Goal: Task Accomplishment & Management: Manage account settings

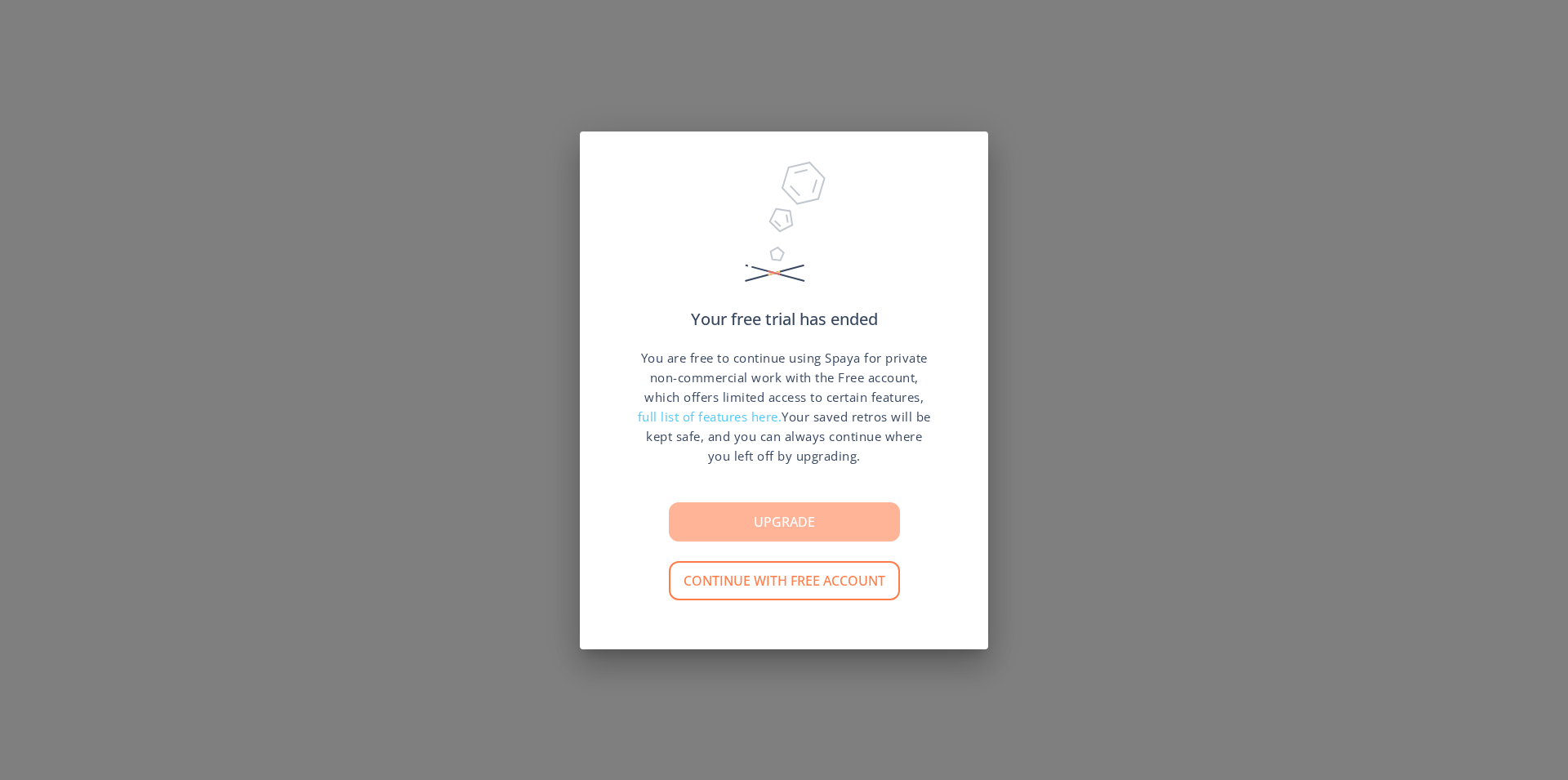
click at [822, 531] on button "Upgrade" at bounding box center [784, 521] width 231 height 39
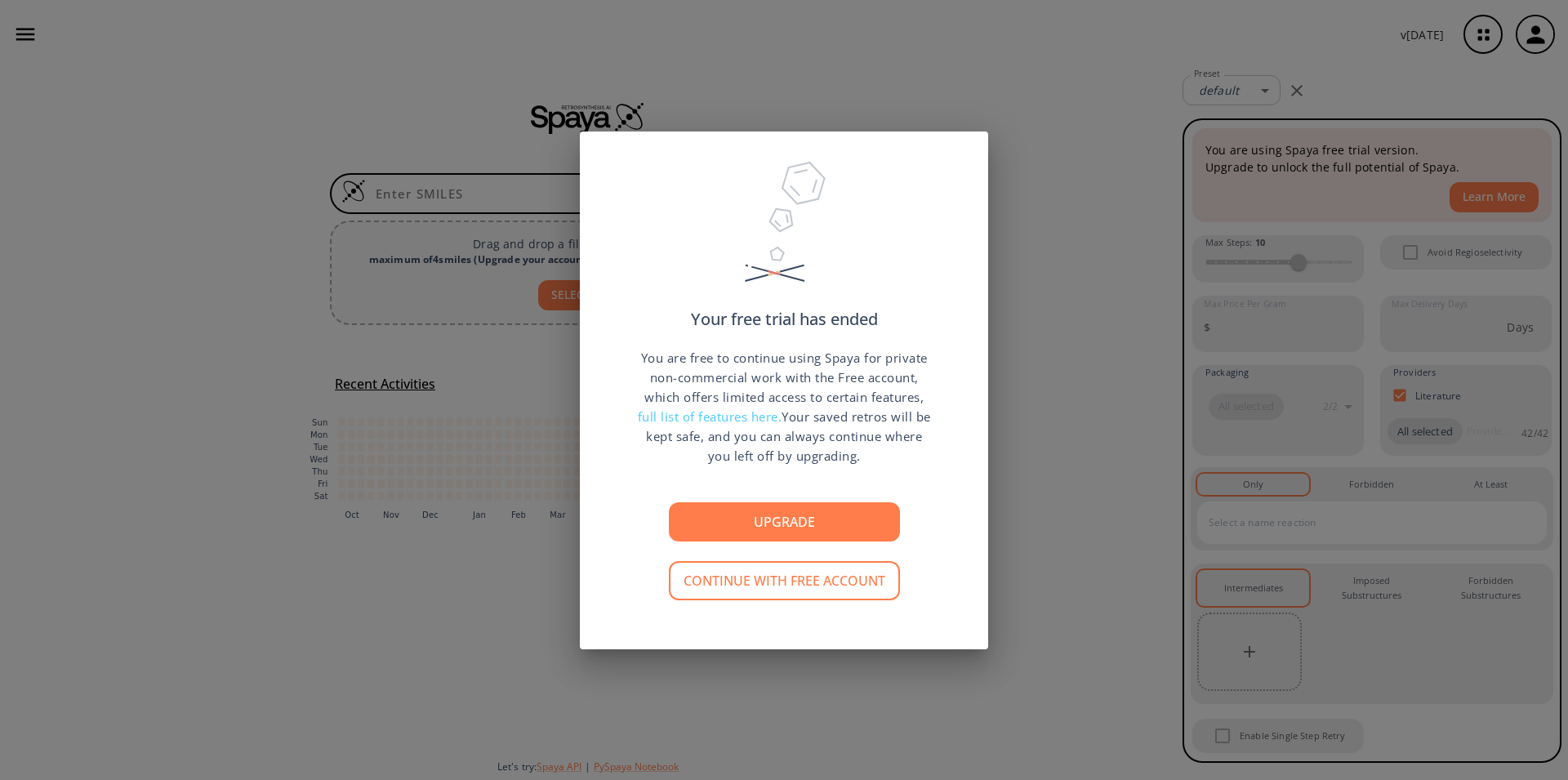
click at [766, 588] on button "Continue with free account" at bounding box center [784, 580] width 231 height 39
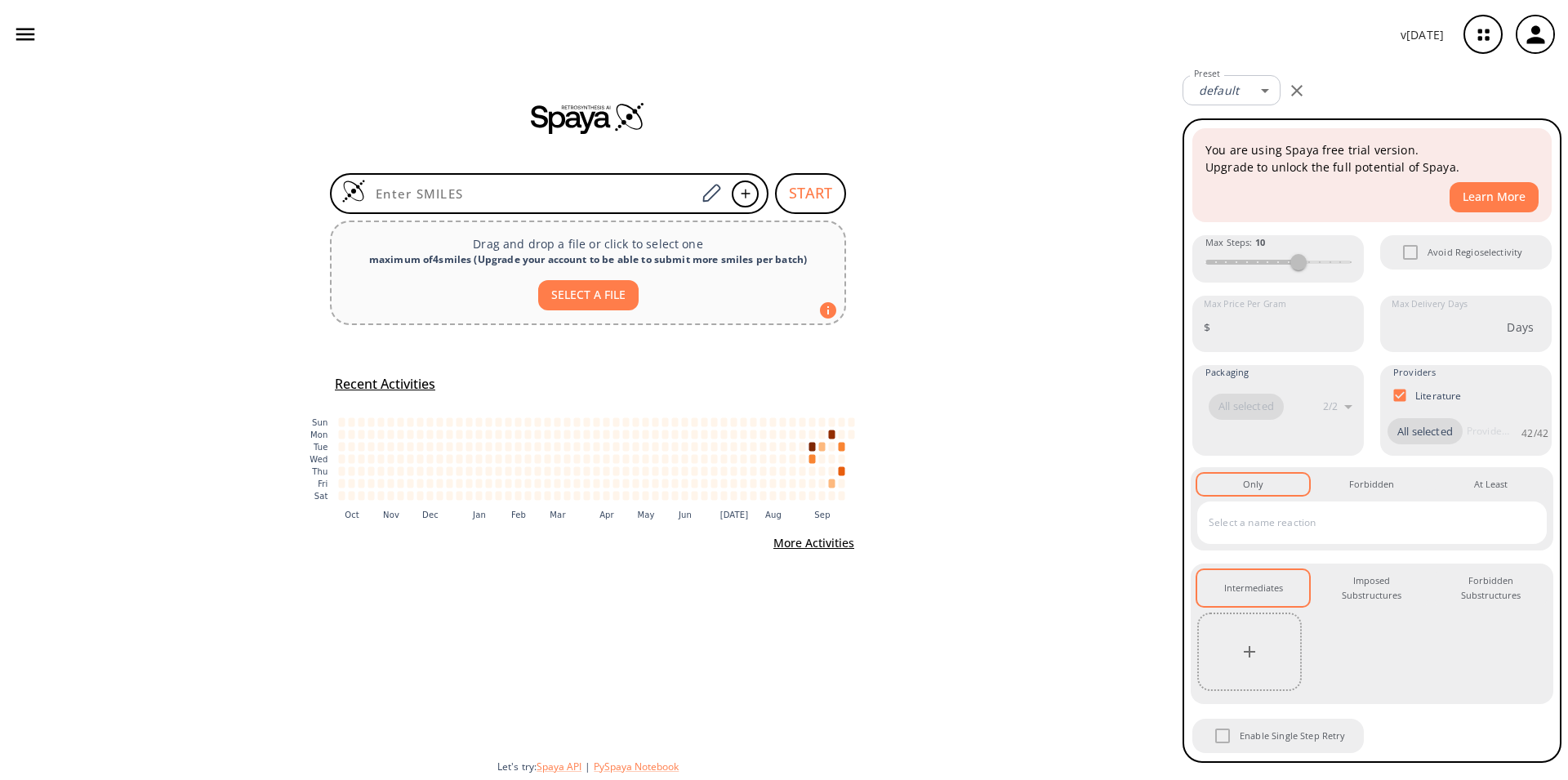
click at [1531, 30] on icon "button" at bounding box center [1535, 34] width 18 height 18
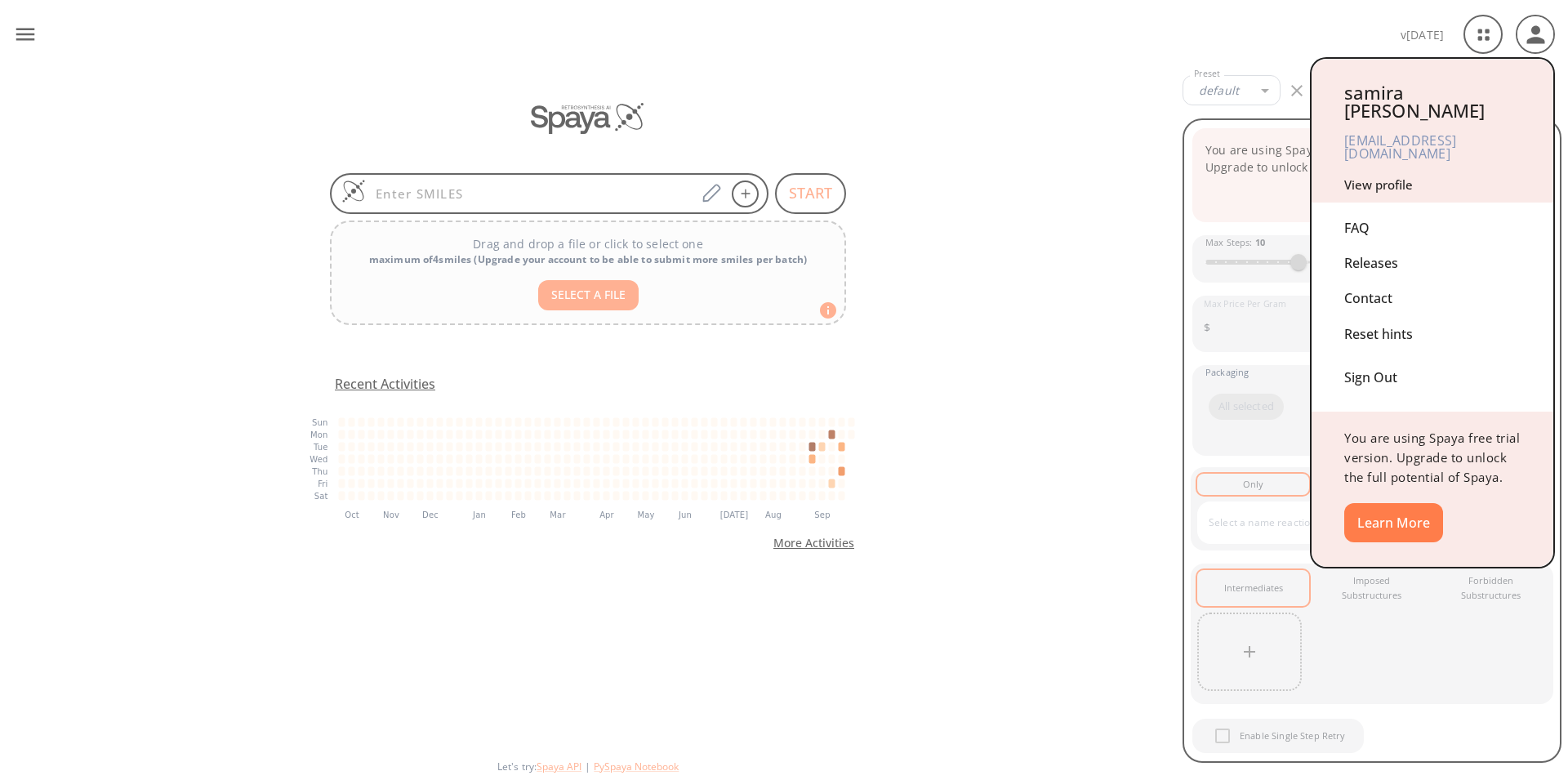
click at [1357, 177] on link "View profile" at bounding box center [1378, 184] width 69 height 16
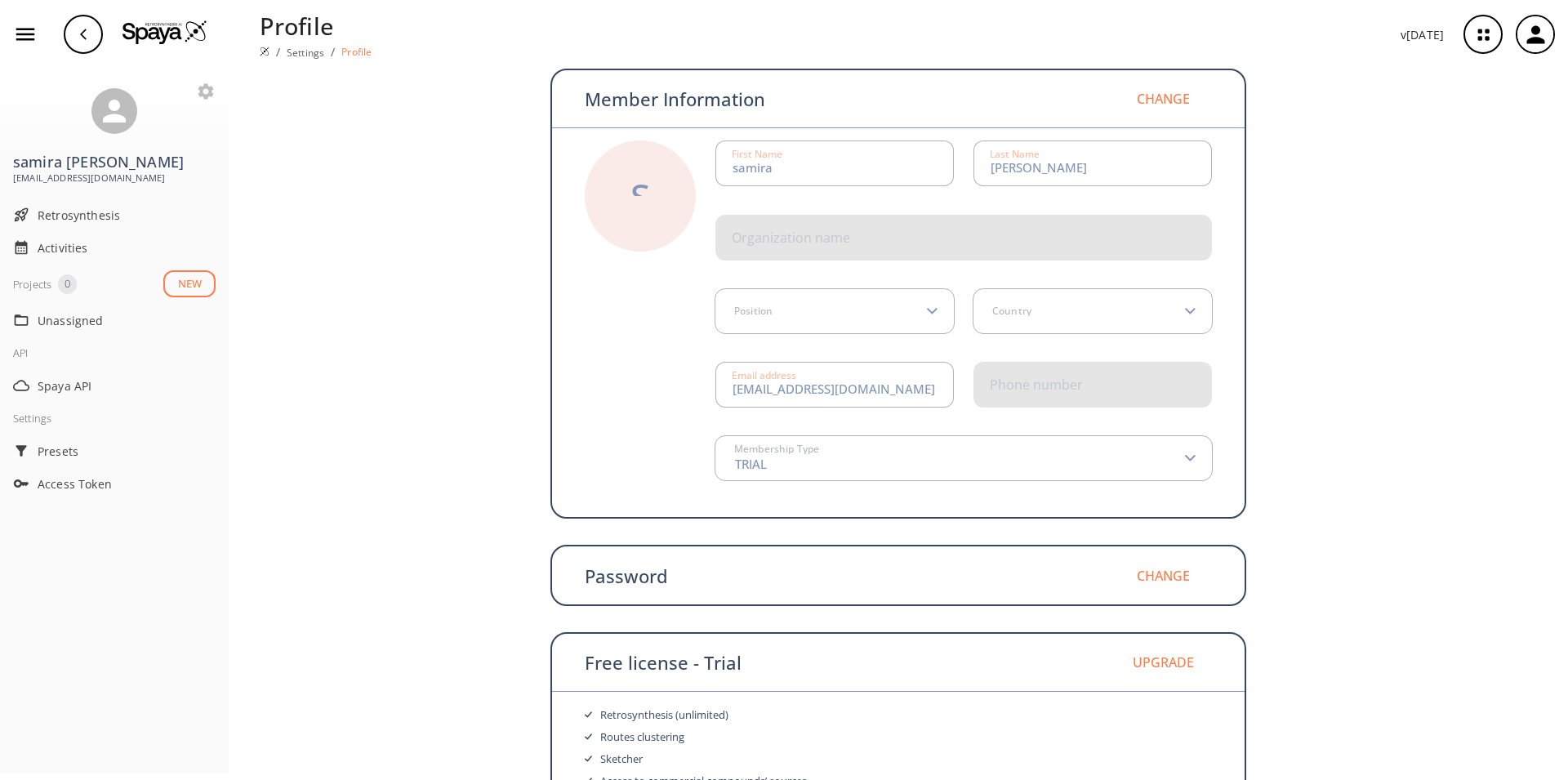
click at [1069, 390] on div "Phone number" at bounding box center [1036, 385] width 93 height 13
click at [1068, 389] on div "Phone number" at bounding box center [1036, 385] width 93 height 13
click at [1068, 386] on div "Phone number" at bounding box center [1036, 385] width 93 height 13
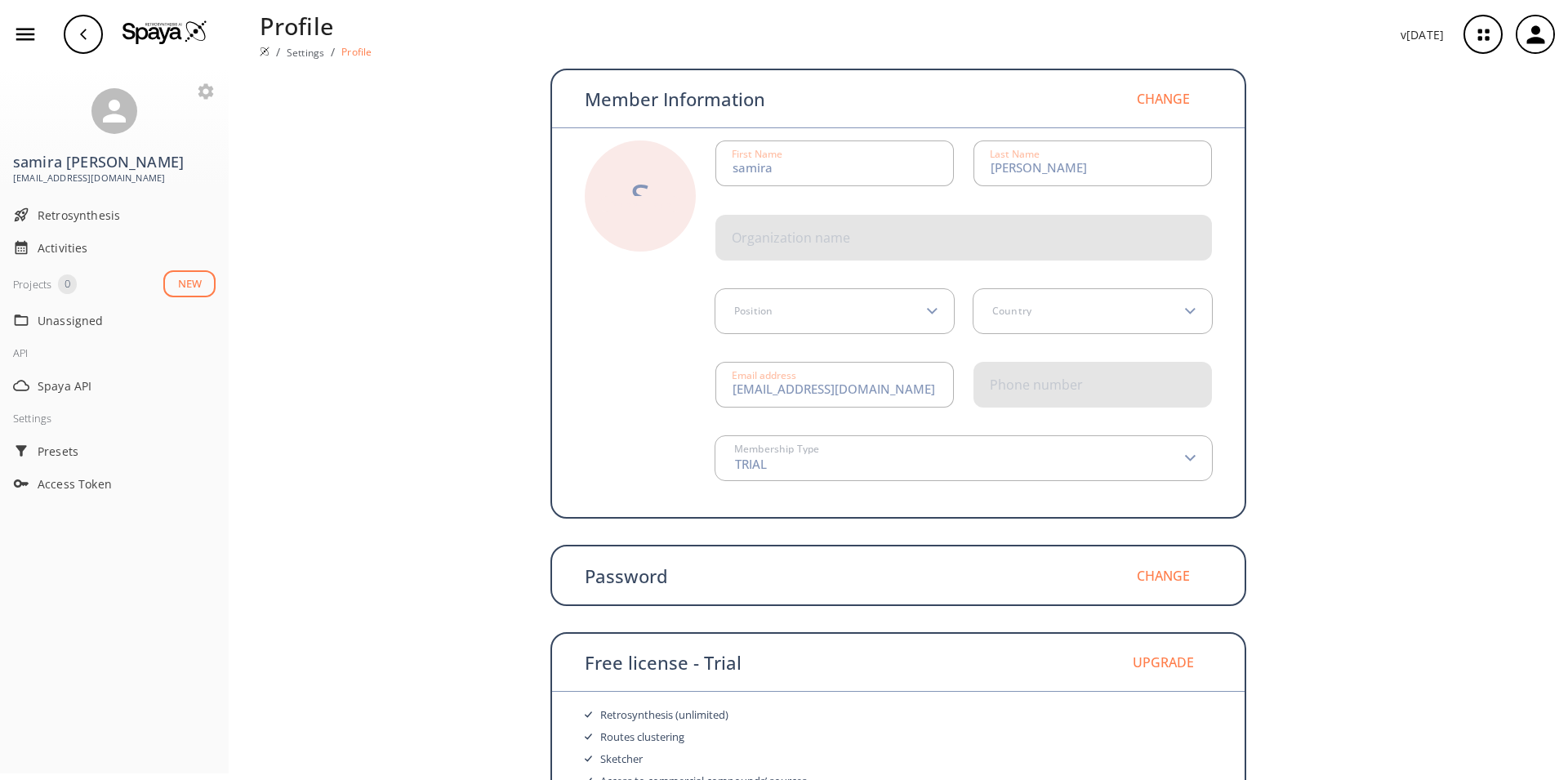
click at [1068, 386] on div "Phone number" at bounding box center [1036, 385] width 93 height 13
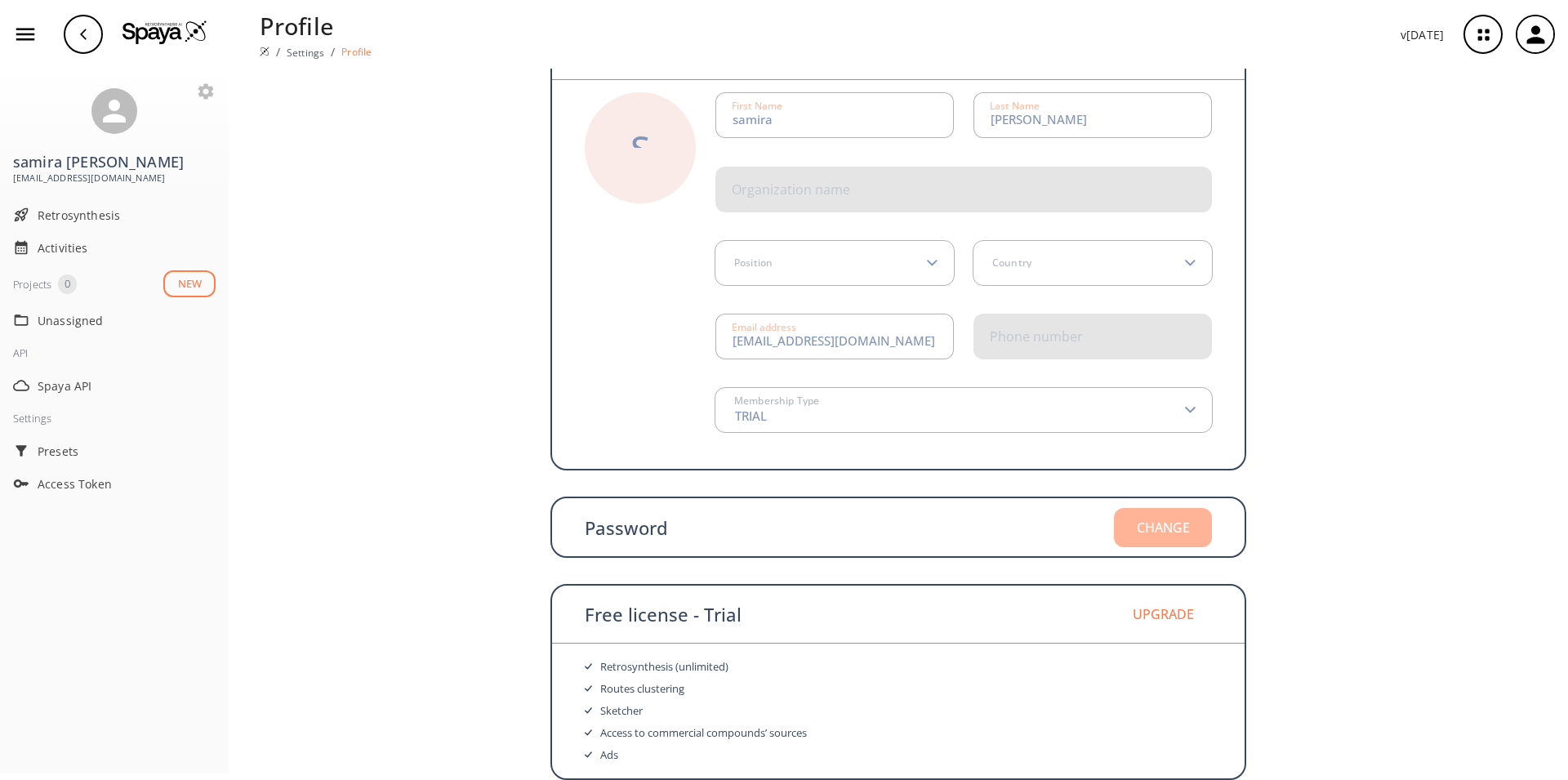
click at [1172, 531] on button "Change" at bounding box center [1163, 527] width 98 height 39
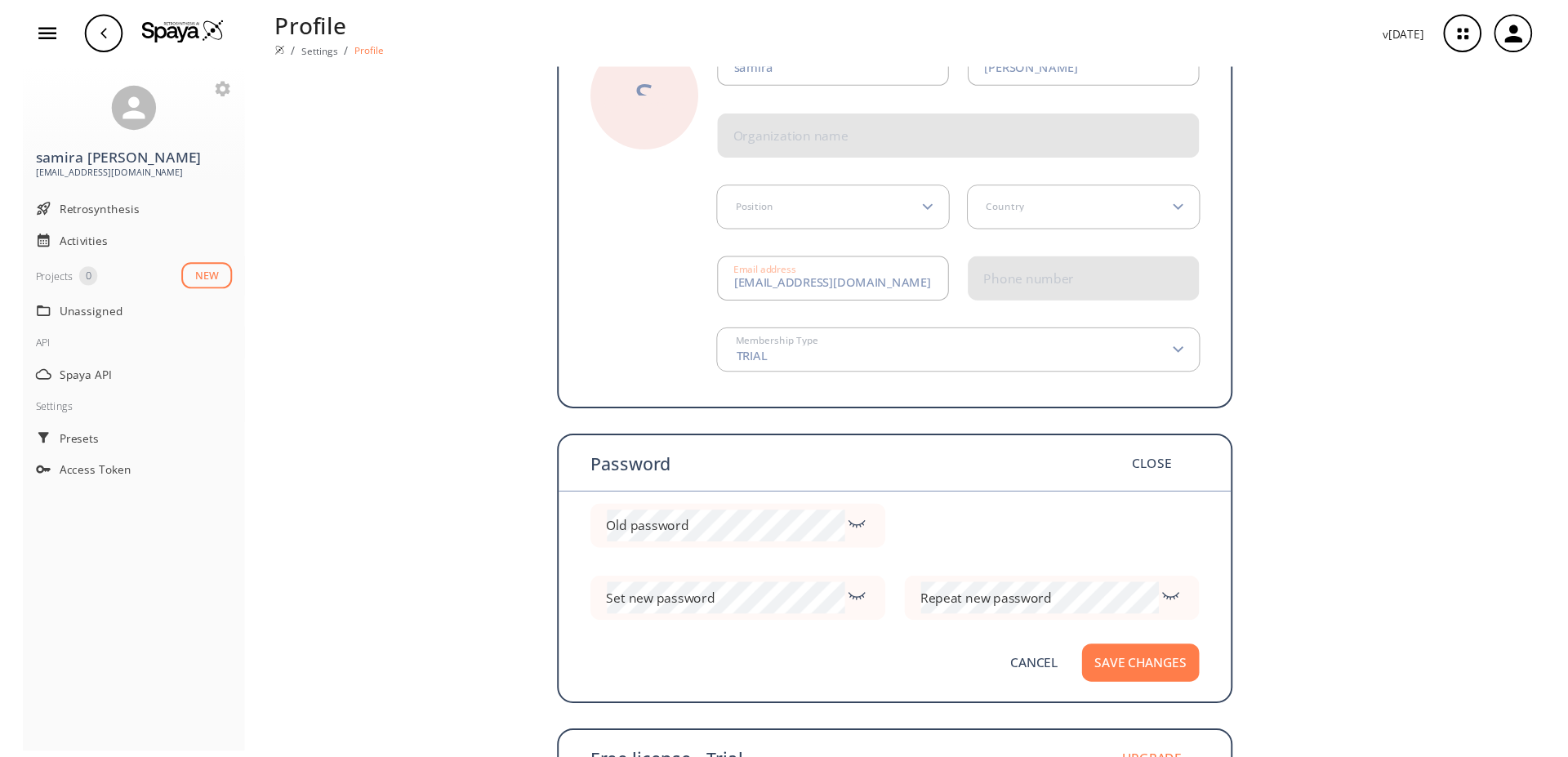
scroll to position [0, 0]
